Goal: Communication & Community: Ask a question

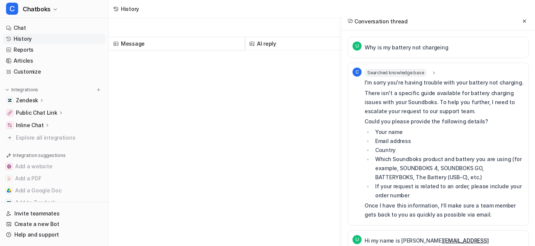
scroll to position [312, 0]
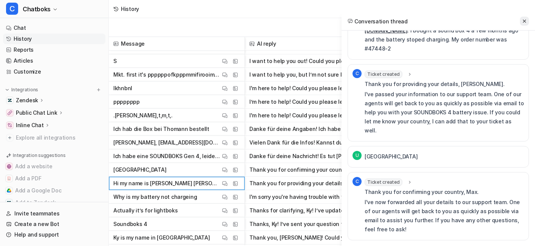
click at [520, 24] on button at bounding box center [524, 21] width 9 height 9
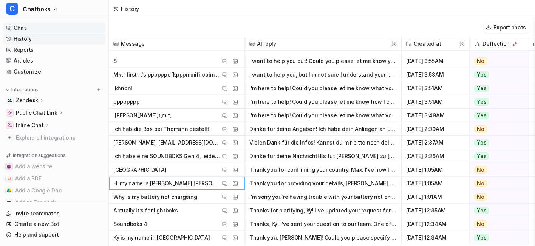
click at [39, 33] on link "Chat" at bounding box center [54, 28] width 102 height 11
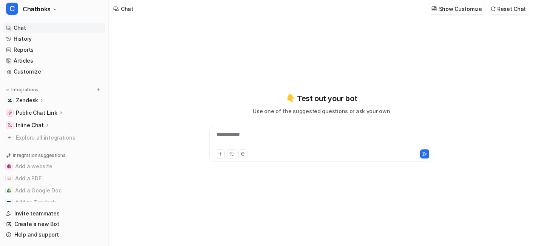
type textarea "**********"
click at [449, 17] on div "Show Customize Reset Chat" at bounding box center [479, 8] width 106 height 17
click at [456, 13] on p "Show Customize" at bounding box center [460, 9] width 43 height 8
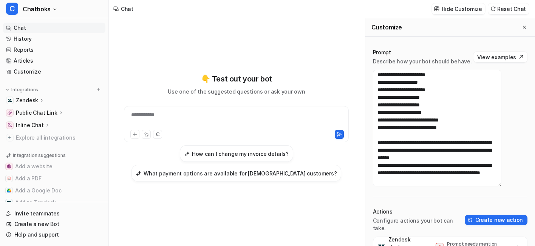
scroll to position [1198, 0]
